Goal: Check status

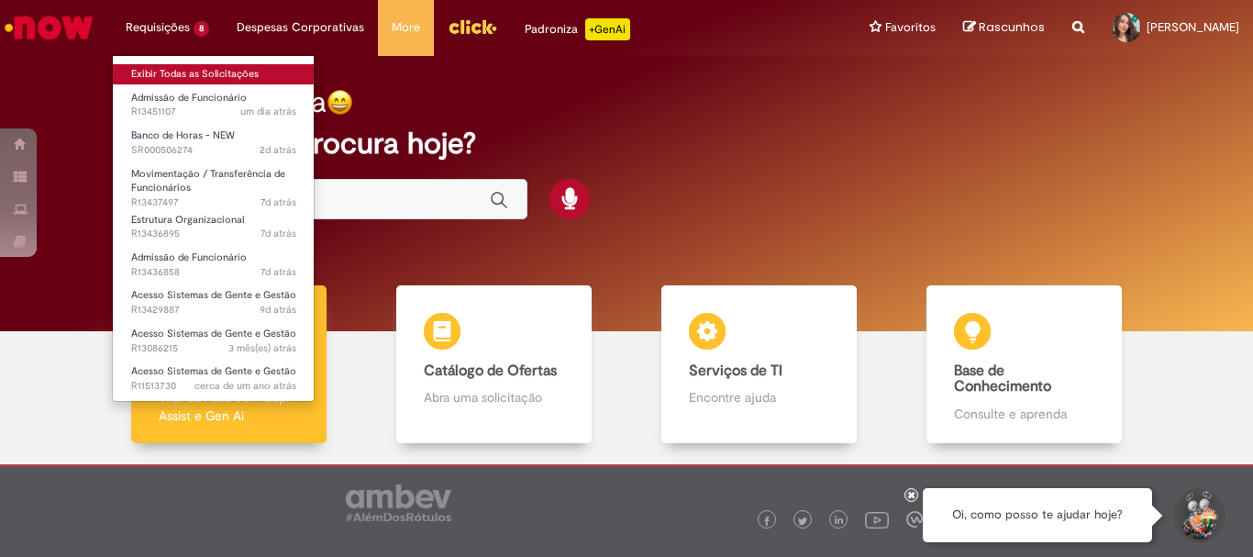
click at [213, 78] on link "Exibir Todas as Solicitações" at bounding box center [214, 74] width 202 height 20
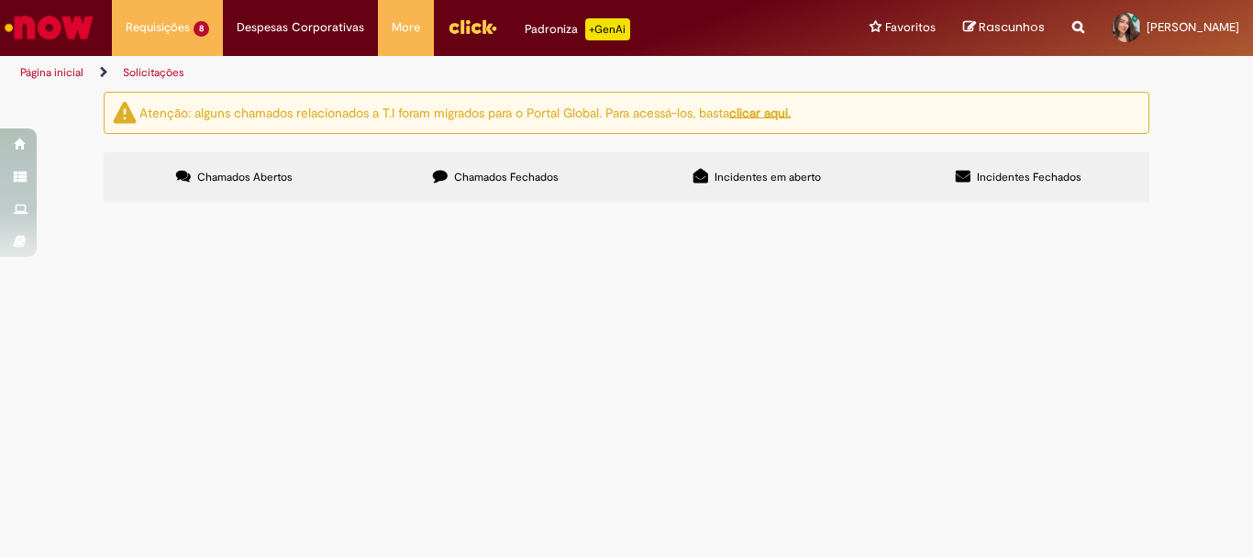
click at [0, 0] on span "Boa tarde! Contratamos a Jordana como operadora de processo cerveja, mas inform…" at bounding box center [0, 0] width 0 height 0
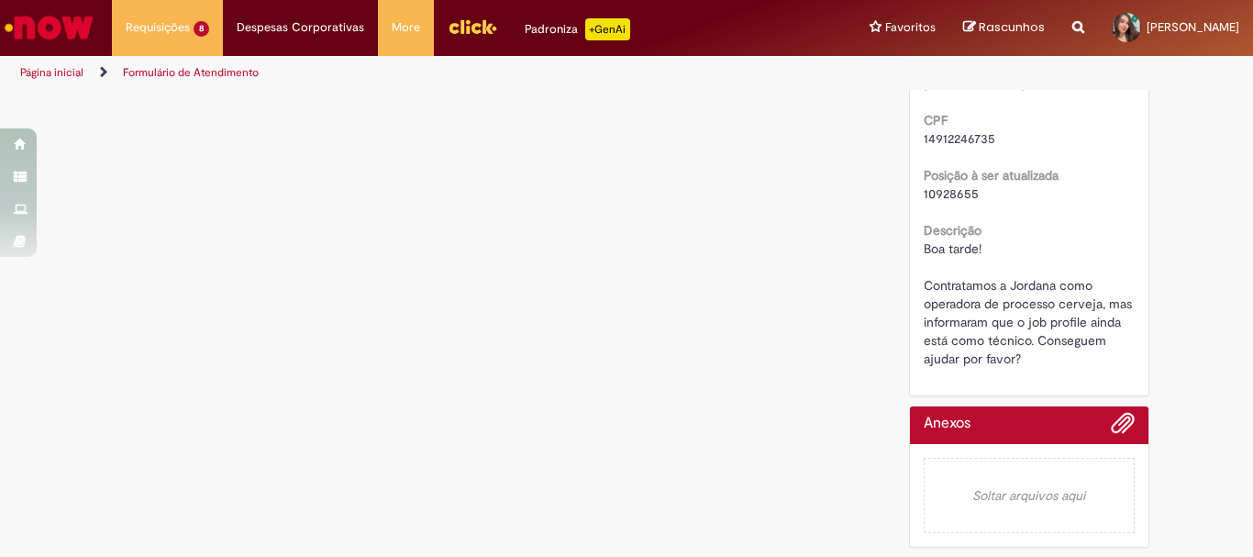
scroll to position [744, 0]
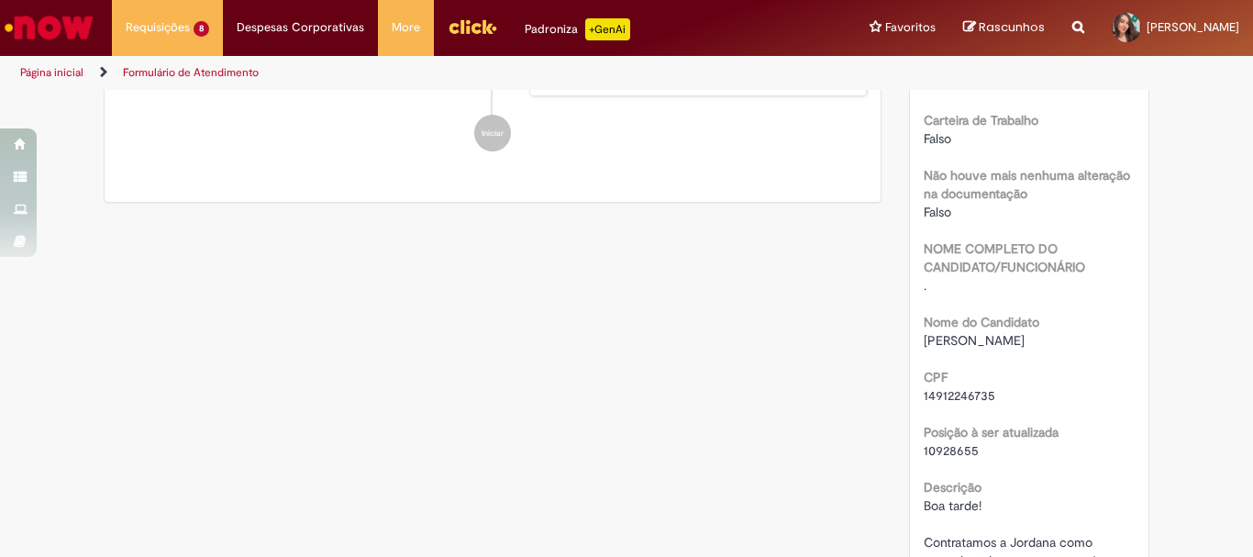
click at [950, 459] on span "10928655" at bounding box center [951, 450] width 55 height 17
copy span "10928655"
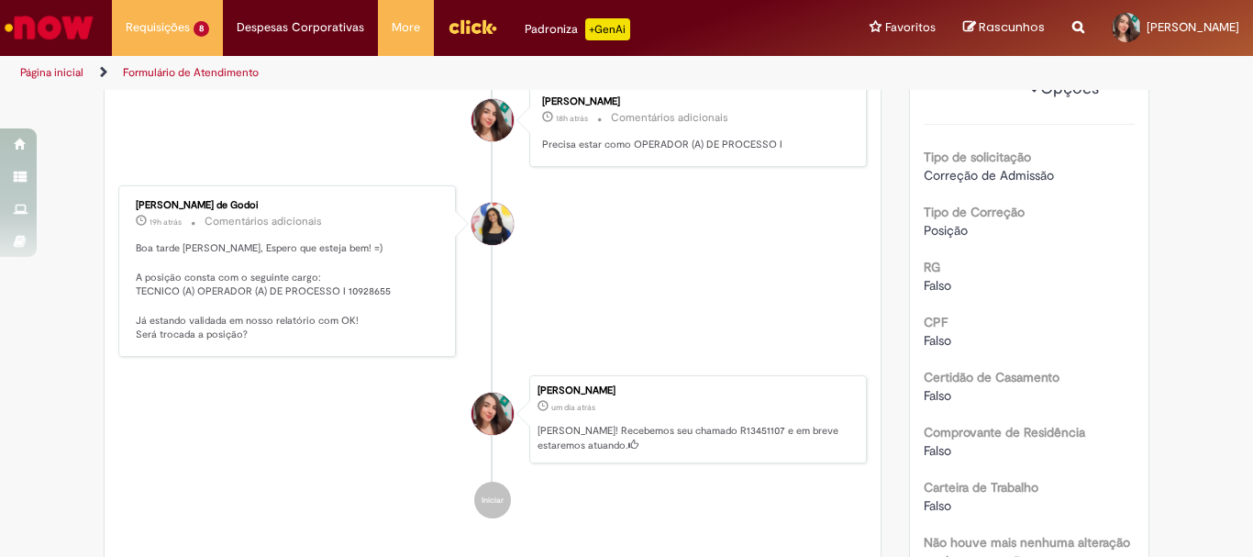
scroll to position [102, 0]
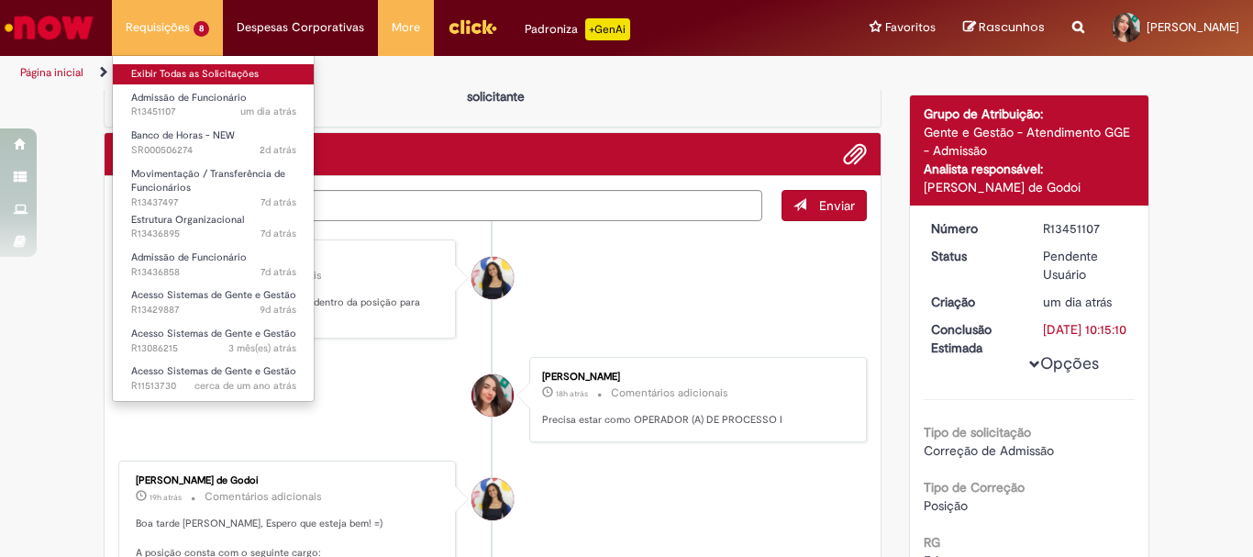
click at [204, 65] on link "Exibir Todas as Solicitações" at bounding box center [214, 74] width 202 height 20
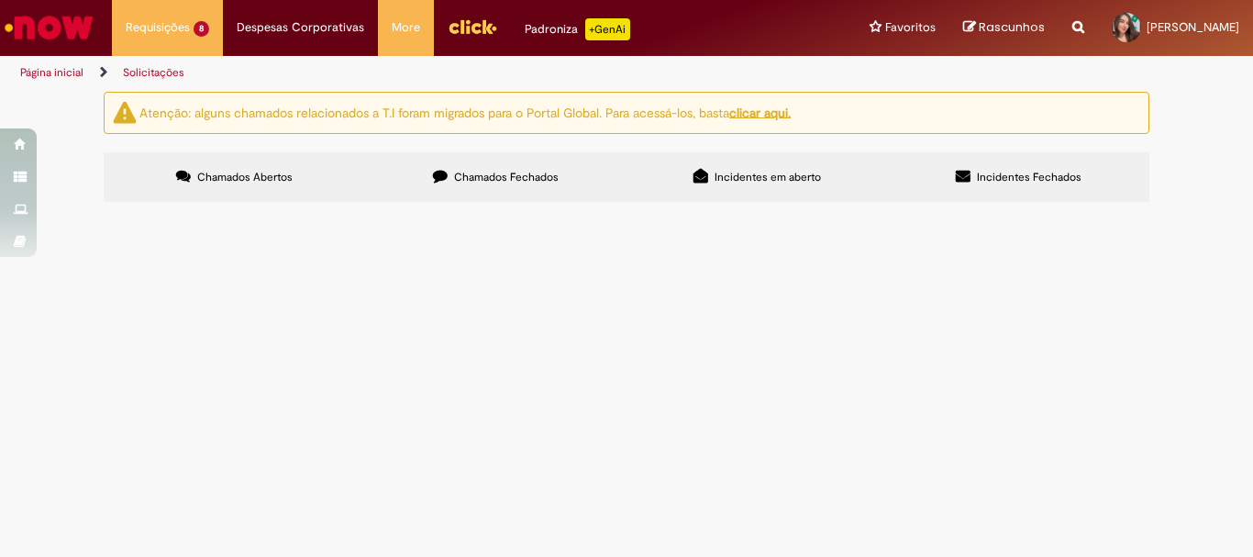
scroll to position [92, 0]
